Goal: Task Accomplishment & Management: Manage account settings

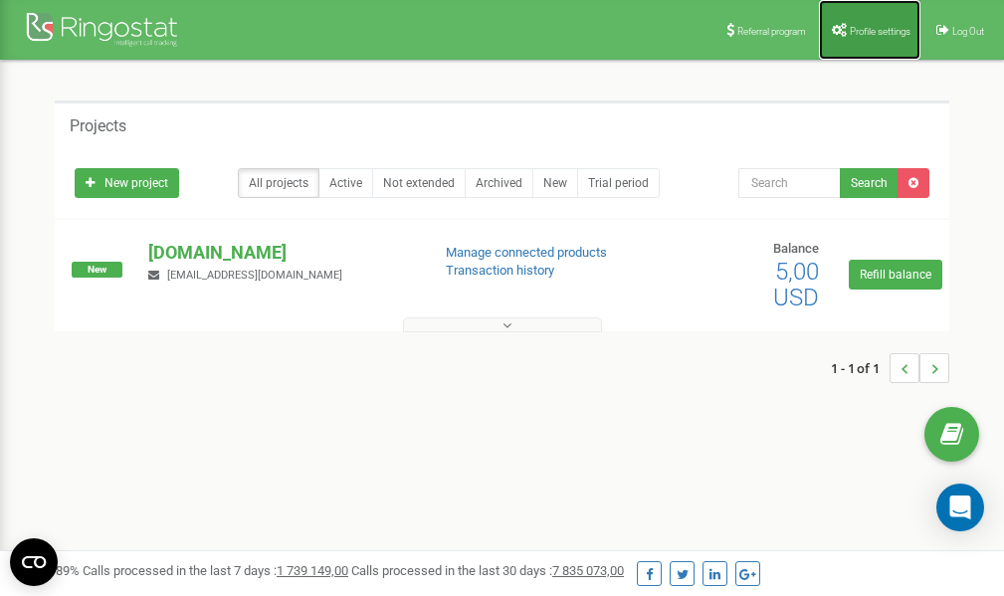
click at [855, 39] on link "Profile settings" at bounding box center [870, 30] width 102 height 60
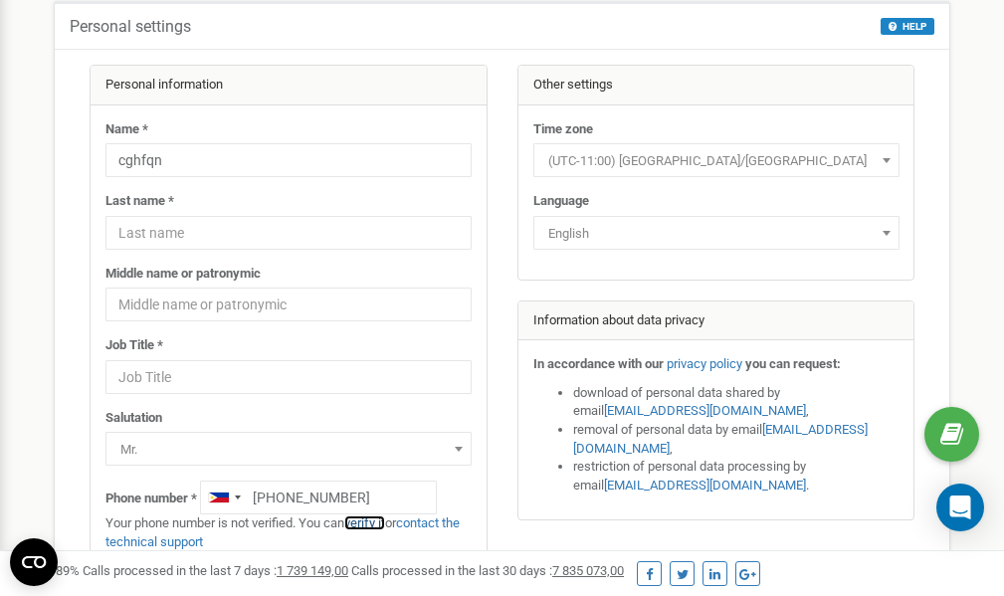
click at [372, 522] on link "verify it" at bounding box center [364, 522] width 41 height 15
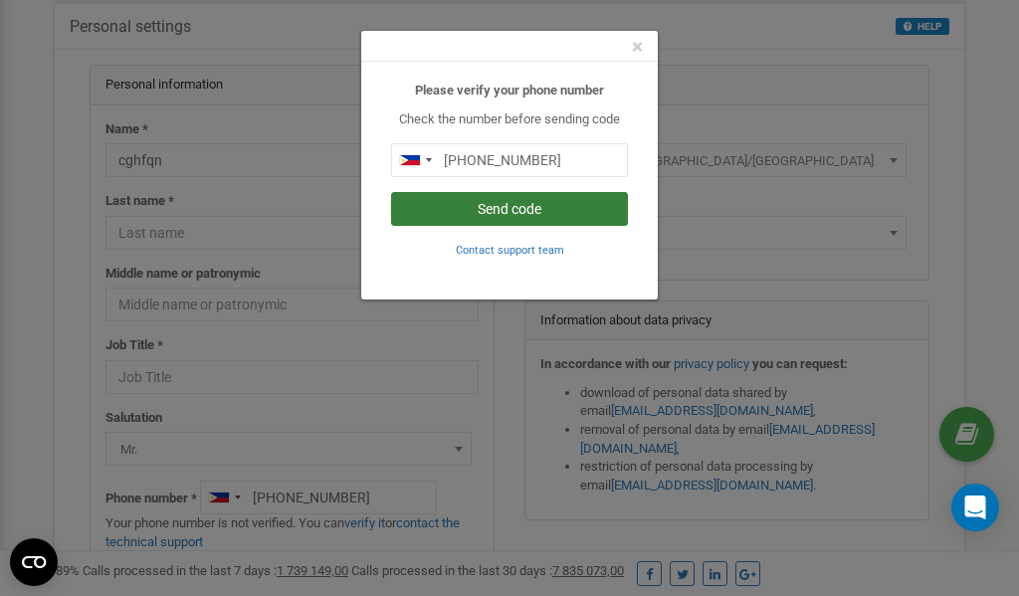
click at [498, 211] on button "Send code" at bounding box center [509, 209] width 237 height 34
